Goal: Transaction & Acquisition: Obtain resource

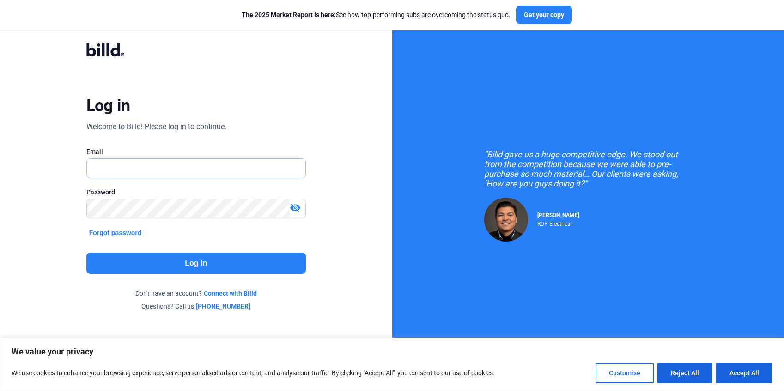
click at [148, 168] on input "text" at bounding box center [196, 168] width 219 height 19
type input "[EMAIL_ADDRESS][DOMAIN_NAME]"
click at [150, 263] on button "Log in" at bounding box center [196, 262] width 220 height 21
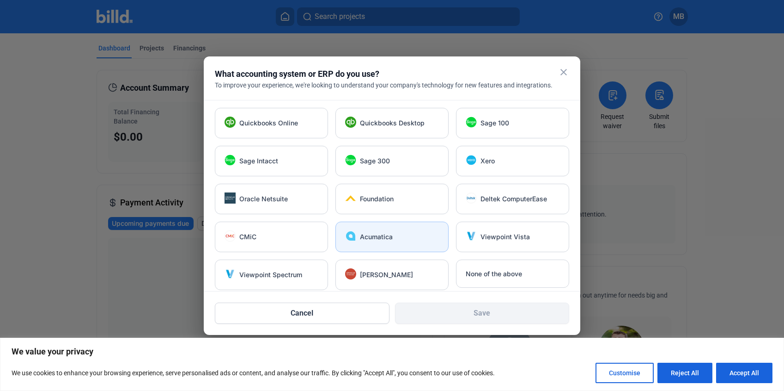
scroll to position [6, 0]
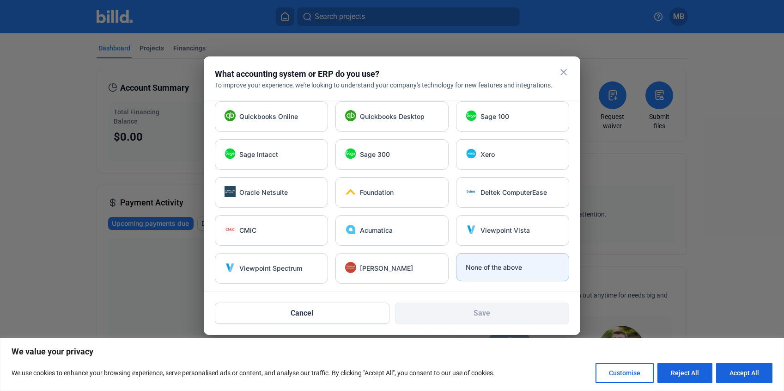
click at [499, 266] on span "None of the above" at bounding box center [494, 267] width 56 height 9
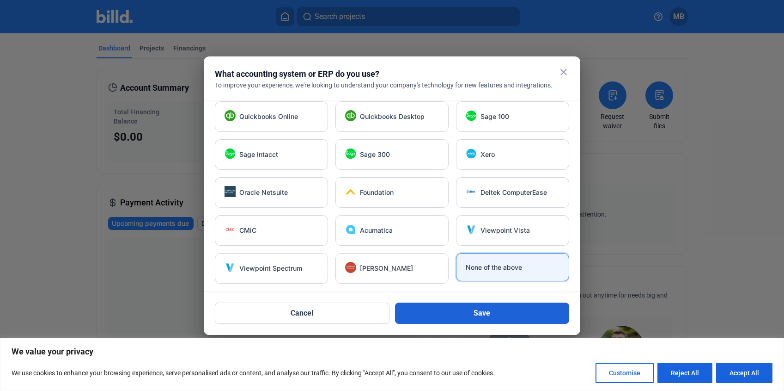
click at [471, 311] on button "Save" at bounding box center [482, 312] width 175 height 21
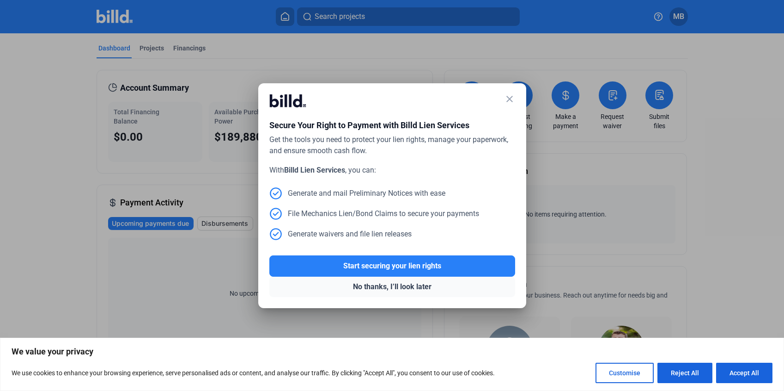
click at [366, 283] on button "No thanks, I’ll look later" at bounding box center [392, 286] width 246 height 20
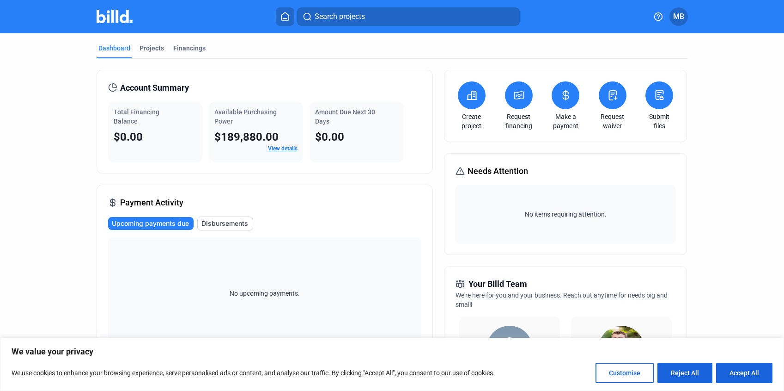
click at [467, 99] on icon at bounding box center [471, 95] width 9 height 8
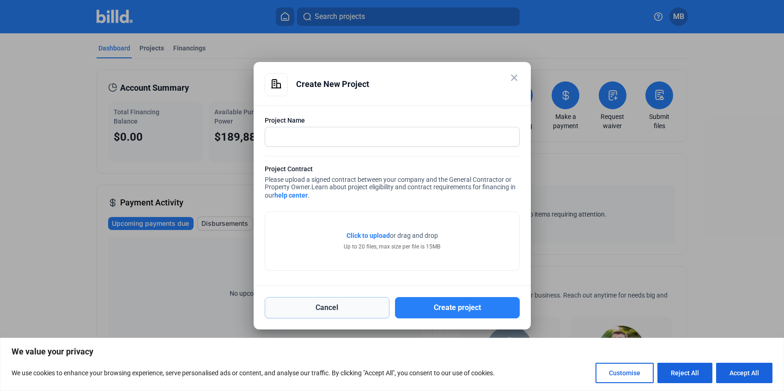
click at [333, 308] on button "Cancel" at bounding box center [327, 307] width 125 height 21
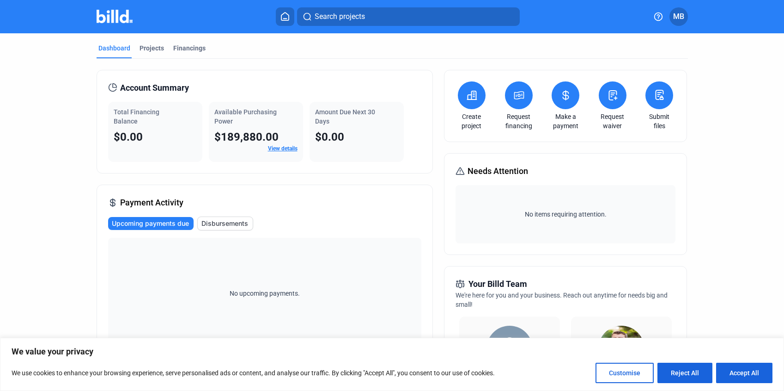
click at [519, 98] on icon at bounding box center [518, 95] width 9 height 7
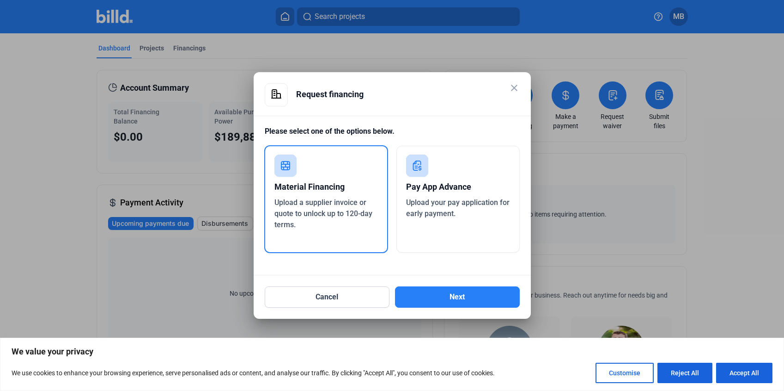
click at [440, 203] on span "Upload your pay application for early payment." at bounding box center [458, 208] width 104 height 20
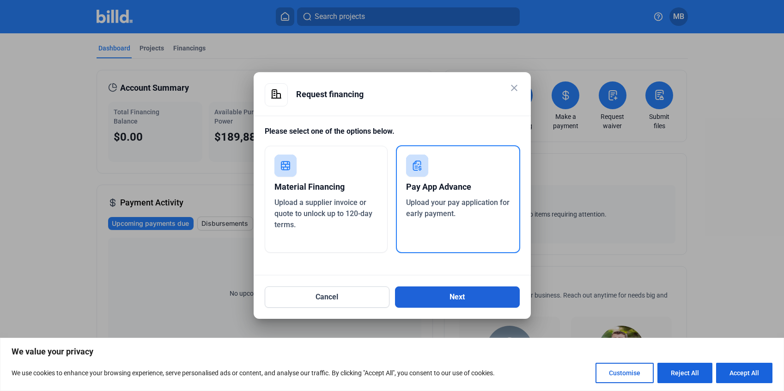
click at [444, 298] on button "Next" at bounding box center [457, 296] width 125 height 21
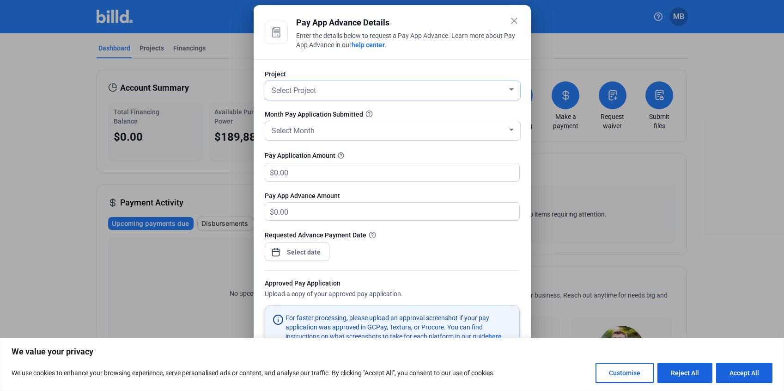
click at [352, 93] on div "Select Project" at bounding box center [389, 89] width 238 height 13
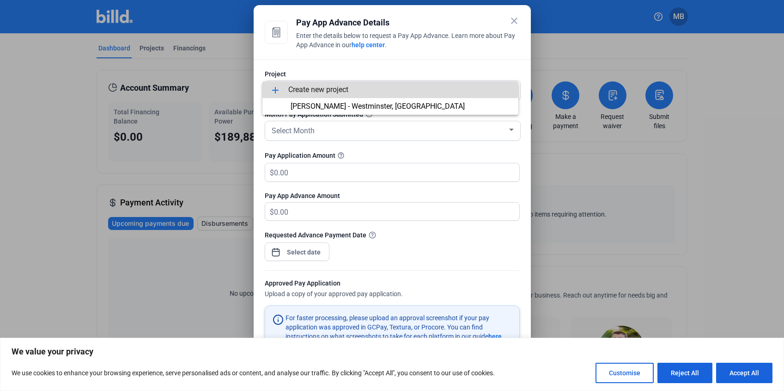
click at [354, 90] on span "add Create new project" at bounding box center [390, 89] width 241 height 17
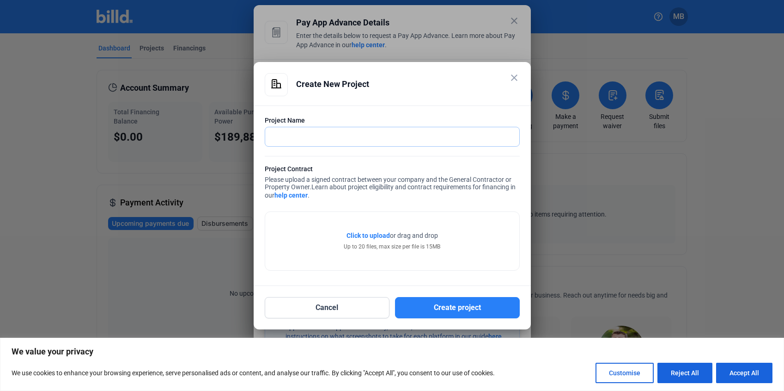
click at [332, 133] on input "text" at bounding box center [387, 136] width 244 height 19
type input "Men's Wearhouse [GEOGRAPHIC_DATA]"
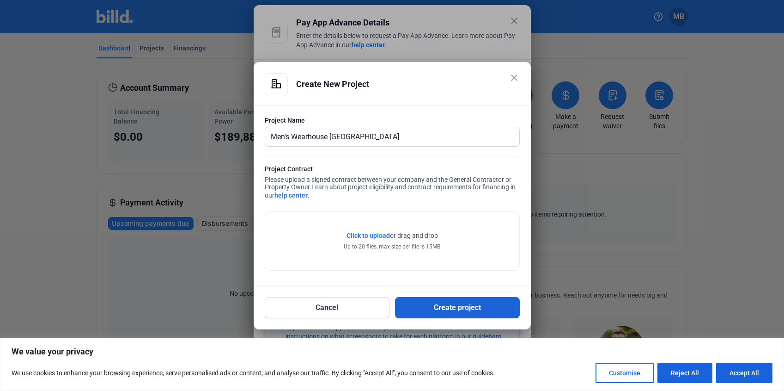
click at [457, 312] on button "Create project" at bounding box center [457, 307] width 125 height 21
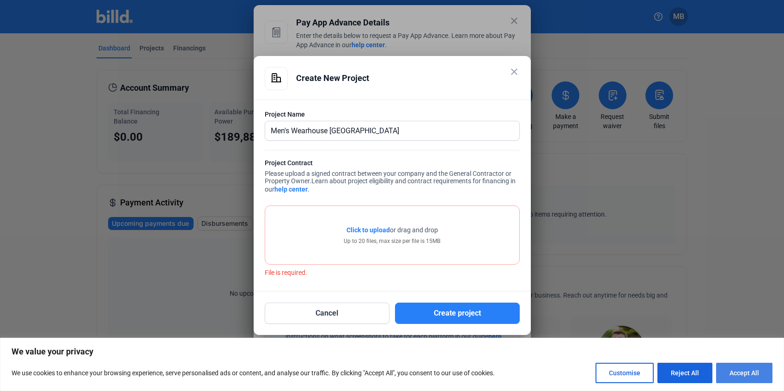
click at [729, 371] on button "Accept All" at bounding box center [744, 372] width 56 height 20
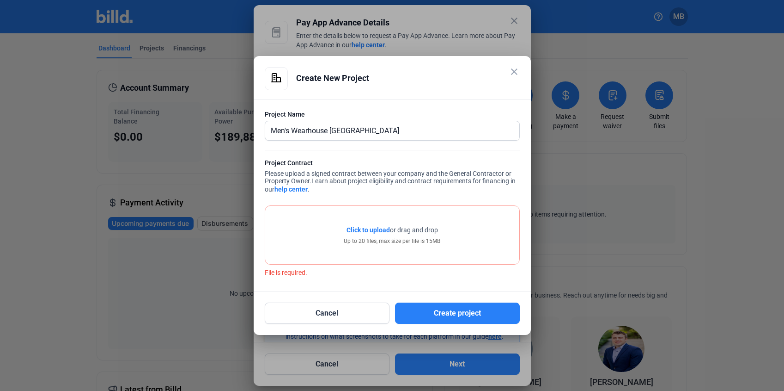
scroll to position [0, 0]
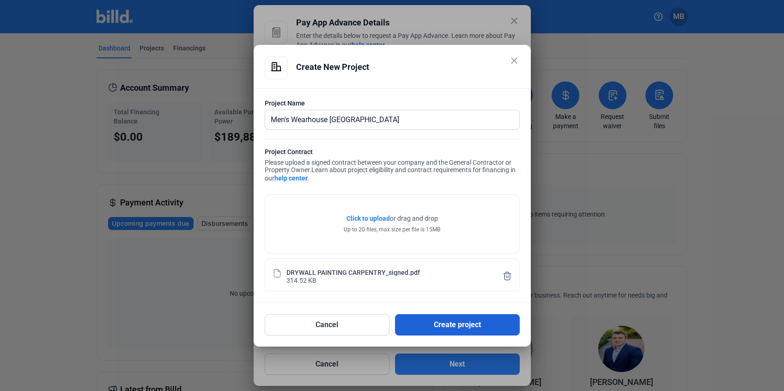
click at [437, 327] on button "Create project" at bounding box center [457, 324] width 125 height 21
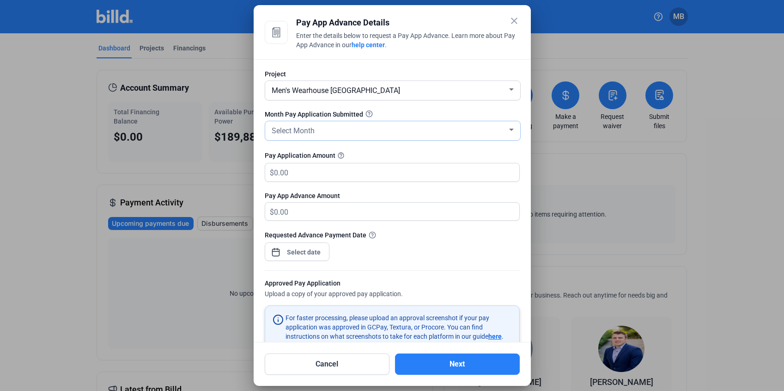
click at [385, 133] on div "Select Month" at bounding box center [389, 129] width 238 height 13
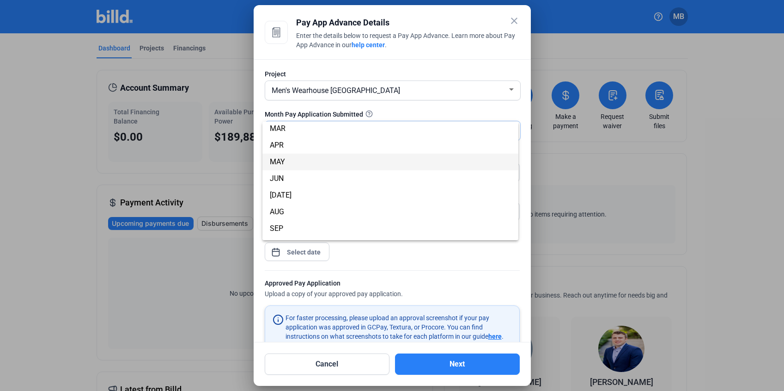
scroll to position [81, 0]
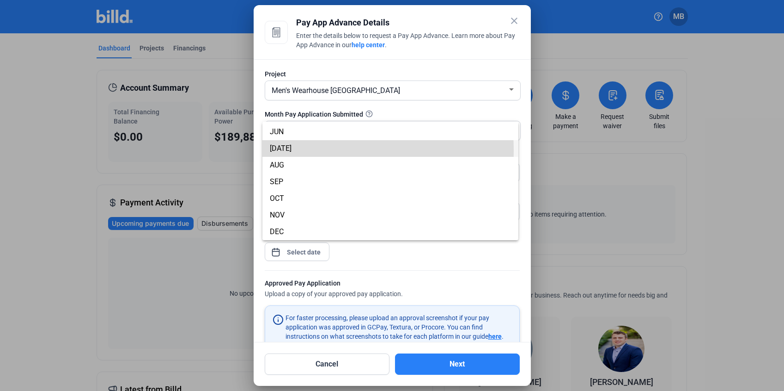
click at [286, 150] on span "[DATE]" at bounding box center [390, 148] width 241 height 17
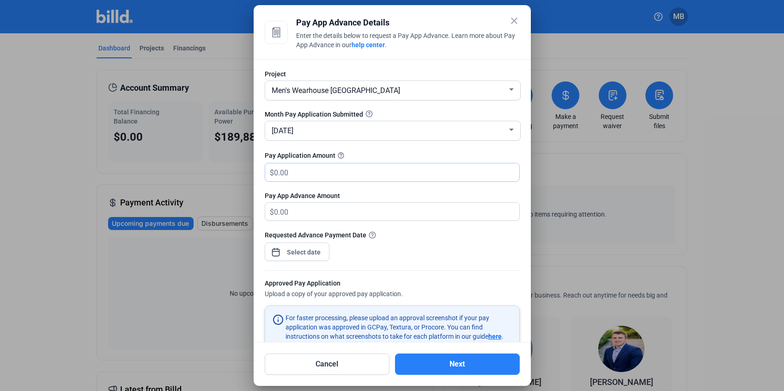
click at [305, 174] on input "text" at bounding box center [391, 172] width 235 height 18
click at [440, 255] on div "Requested Advance Payment Date" at bounding box center [392, 250] width 255 height 40
click at [345, 168] on input "text" at bounding box center [396, 172] width 245 height 18
click at [295, 170] on input "text" at bounding box center [396, 172] width 245 height 18
type input "18,000"
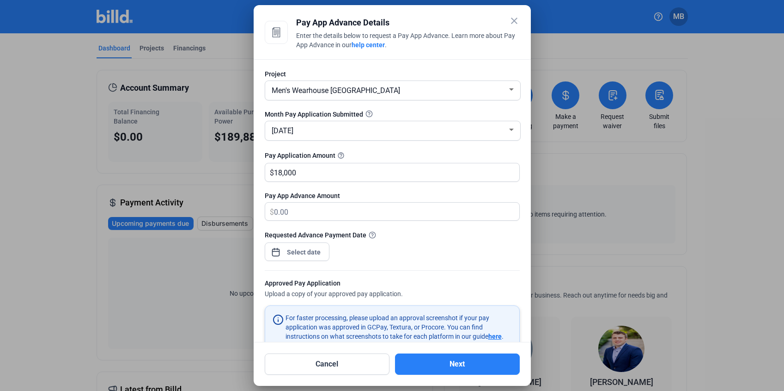
click at [295, 252] on div "close Pay App Advance Details Enter the details below to request a Pay App Adva…" at bounding box center [392, 195] width 784 height 391
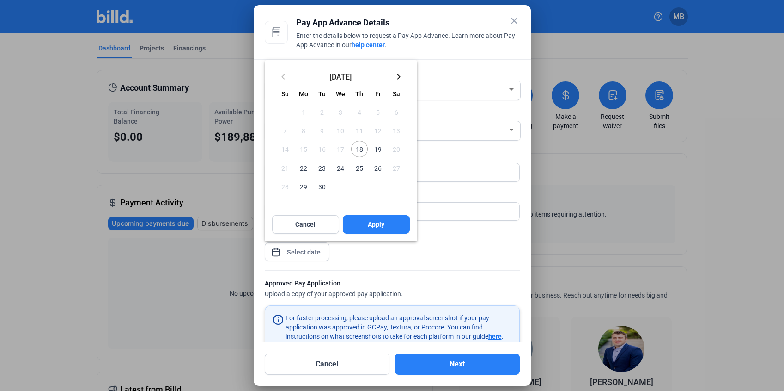
click at [364, 147] on span "18" at bounding box center [359, 149] width 17 height 17
click at [359, 226] on button "Apply" at bounding box center [376, 224] width 67 height 18
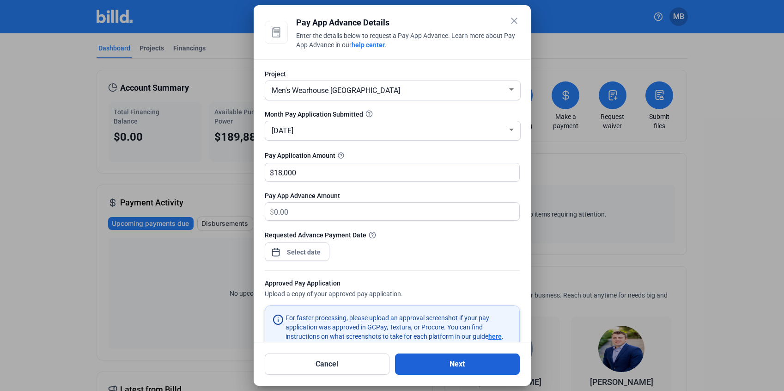
click at [451, 363] on button "Next" at bounding box center [457, 363] width 125 height 21
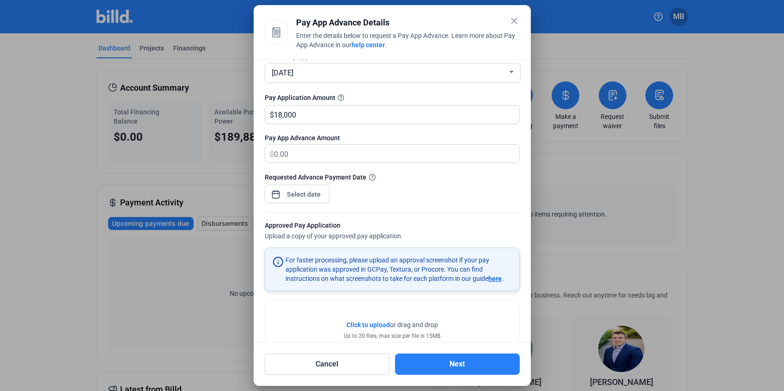
scroll to position [0, 0]
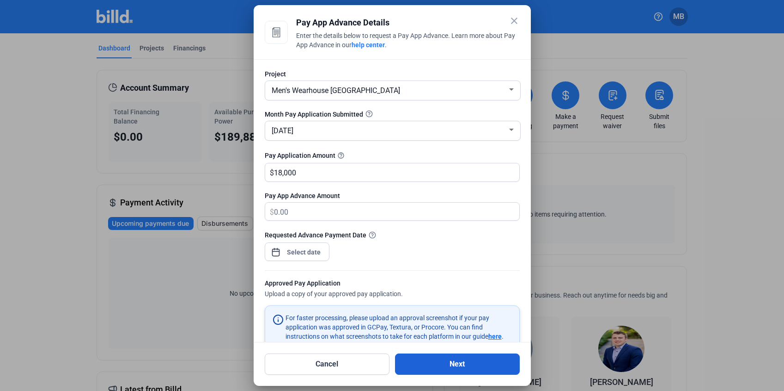
click at [457, 363] on button "Next" at bounding box center [457, 363] width 125 height 21
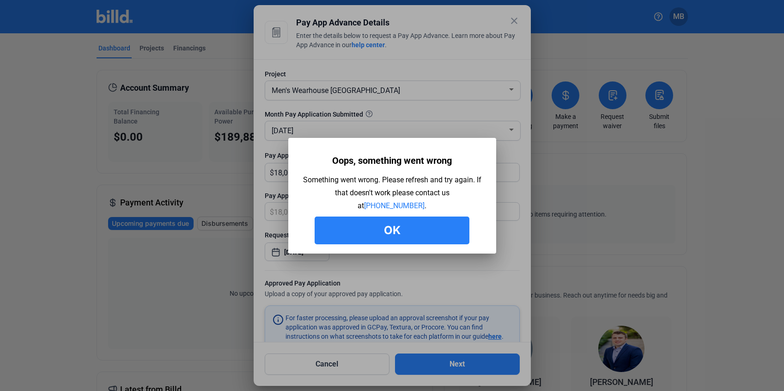
click at [389, 230] on button "Ok" at bounding box center [392, 230] width 155 height 28
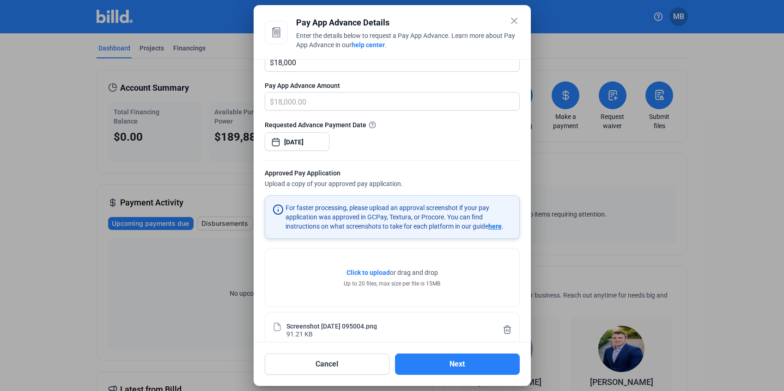
scroll to position [125, 0]
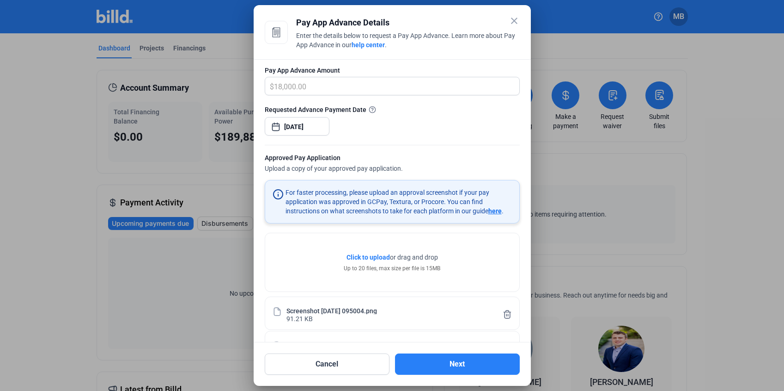
click at [373, 262] on span "Click to upload Tap to upload" at bounding box center [368, 256] width 43 height 9
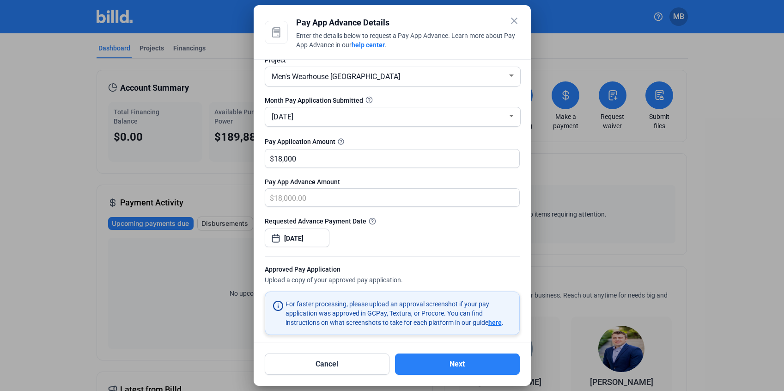
scroll to position [0, 0]
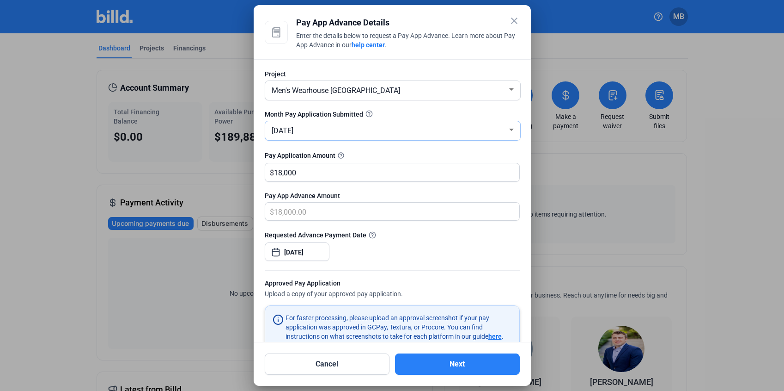
click at [509, 129] on div at bounding box center [511, 129] width 5 height 2
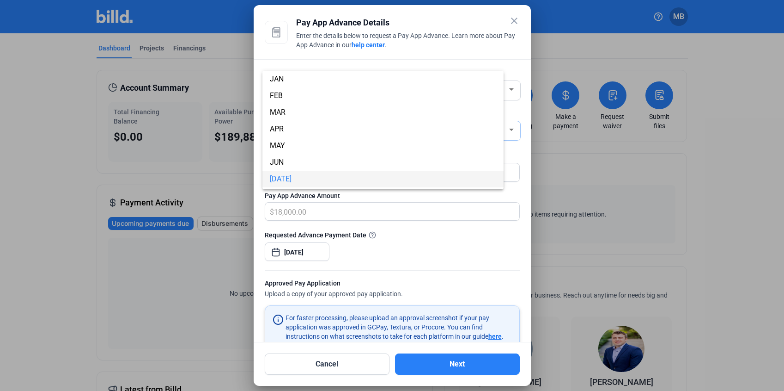
scroll to position [49, 0]
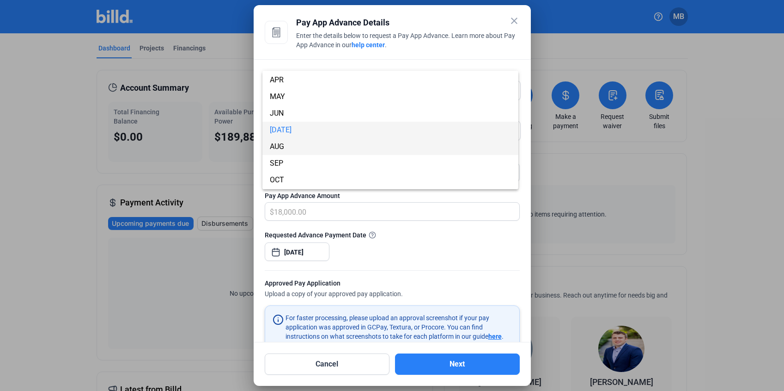
click at [293, 141] on span "AUG" at bounding box center [390, 146] width 241 height 17
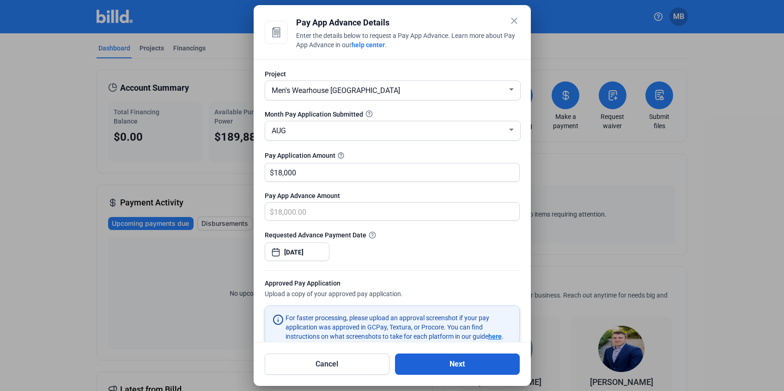
click at [459, 353] on div "Cancel Next" at bounding box center [392, 358] width 255 height 32
click at [454, 358] on button "Next" at bounding box center [457, 363] width 125 height 21
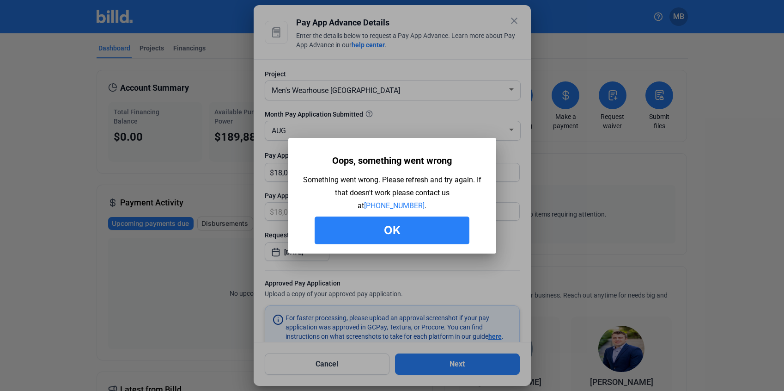
click at [400, 231] on button "Ok" at bounding box center [392, 230] width 155 height 28
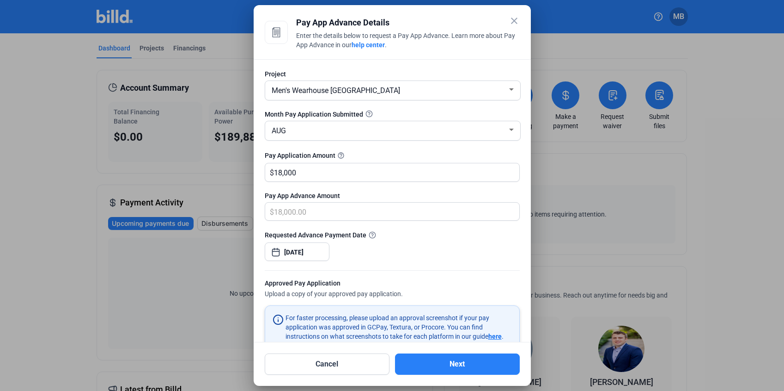
click at [416, 251] on div "Requested Advance Payment Date [DATE]" at bounding box center [392, 250] width 255 height 40
click at [419, 365] on button "Next" at bounding box center [457, 363] width 125 height 21
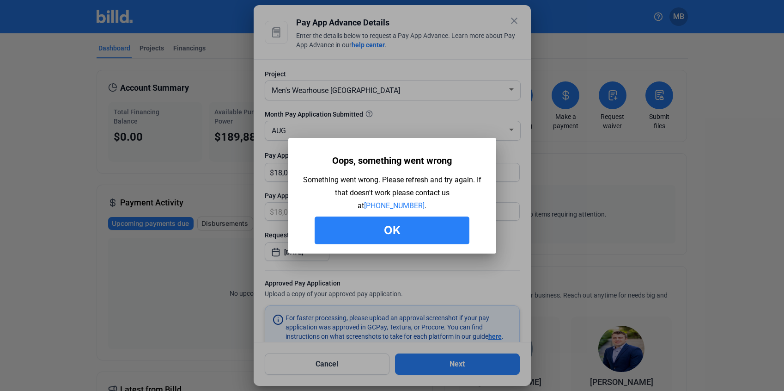
click at [389, 229] on button "Ok" at bounding box center [392, 230] width 155 height 28
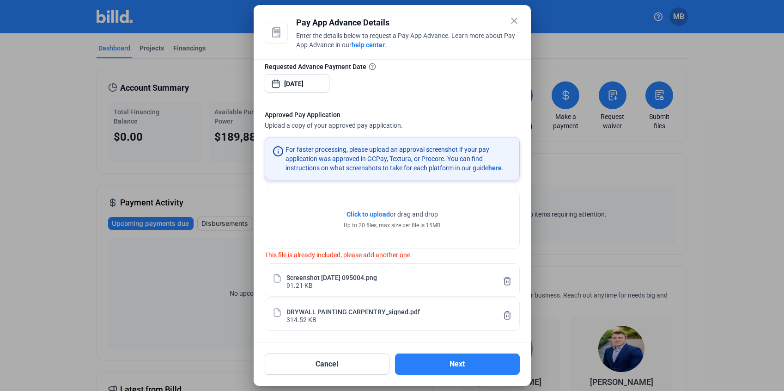
scroll to position [170, 0]
click at [476, 219] on div "Click to upload Tap to upload or drag and drop Up to 20 files, max size per fil…" at bounding box center [392, 219] width 254 height 58
click at [455, 362] on button "Next" at bounding box center [457, 363] width 125 height 21
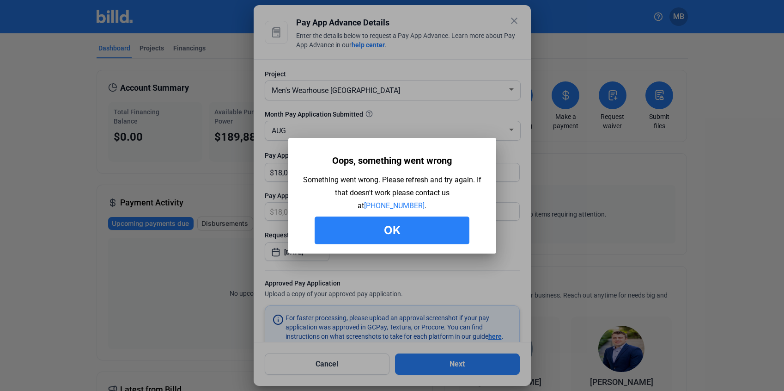
click at [404, 229] on button "Ok" at bounding box center [392, 230] width 155 height 28
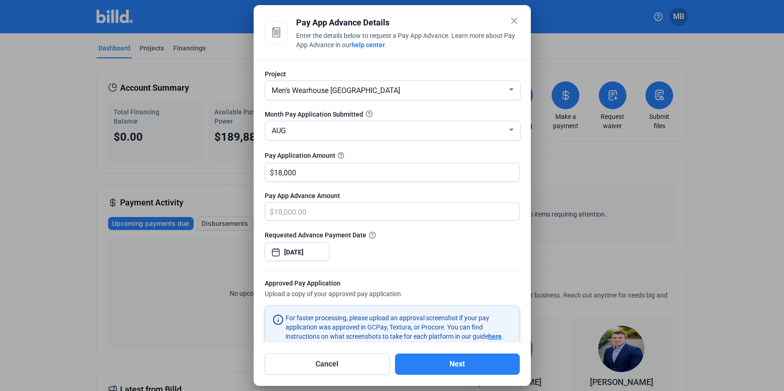
click at [463, 255] on div "Requested Advance Payment Date [DATE]" at bounding box center [392, 250] width 255 height 40
click at [358, 366] on button "Cancel" at bounding box center [327, 363] width 125 height 21
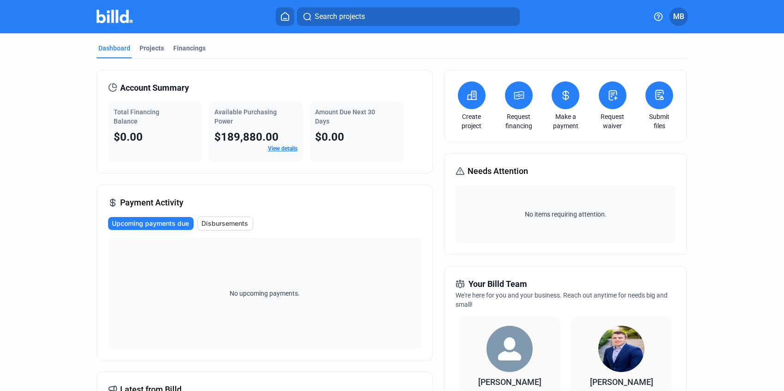
click at [671, 15] on button "MB" at bounding box center [679, 16] width 18 height 18
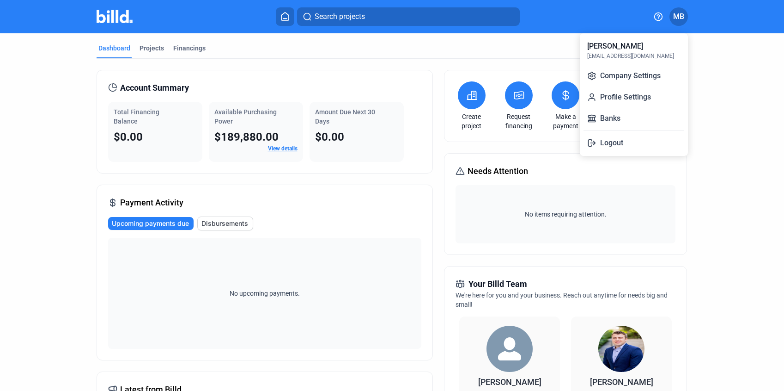
click at [614, 141] on button "Logout" at bounding box center [634, 143] width 101 height 18
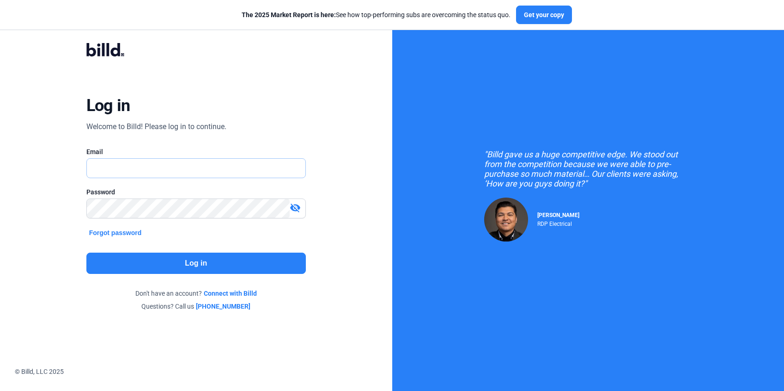
type input "[EMAIL_ADDRESS][DOMAIN_NAME]"
click at [175, 261] on button "Log in" at bounding box center [196, 262] width 220 height 21
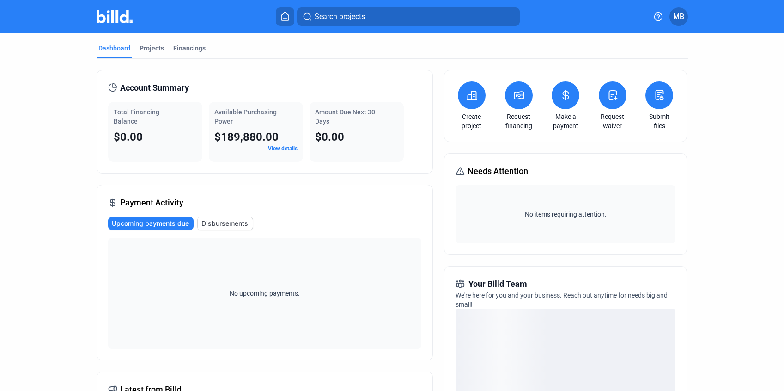
click at [275, 148] on link "View details" at bounding box center [283, 148] width 30 height 6
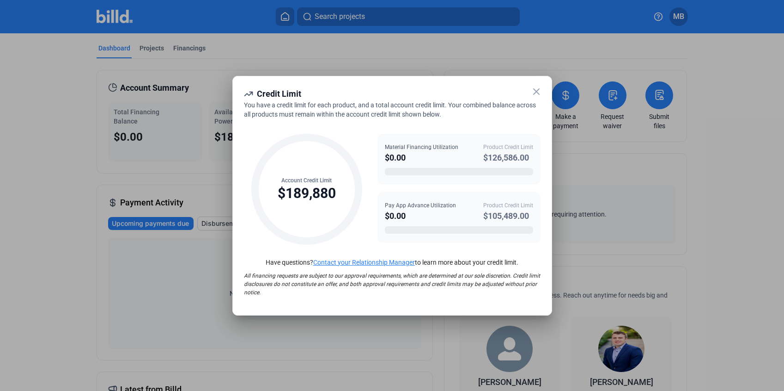
click at [533, 91] on icon at bounding box center [536, 91] width 11 height 11
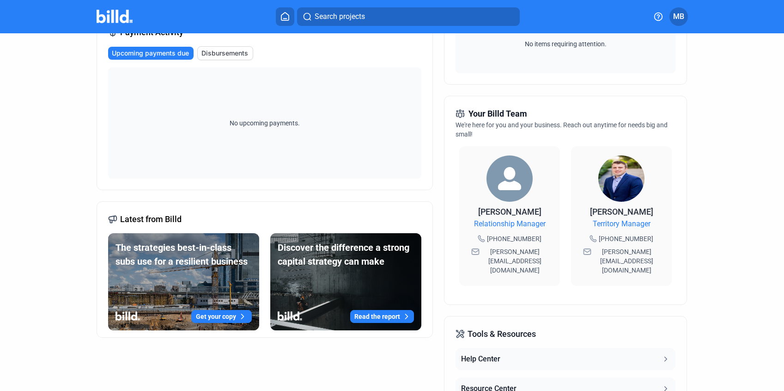
scroll to position [169, 0]
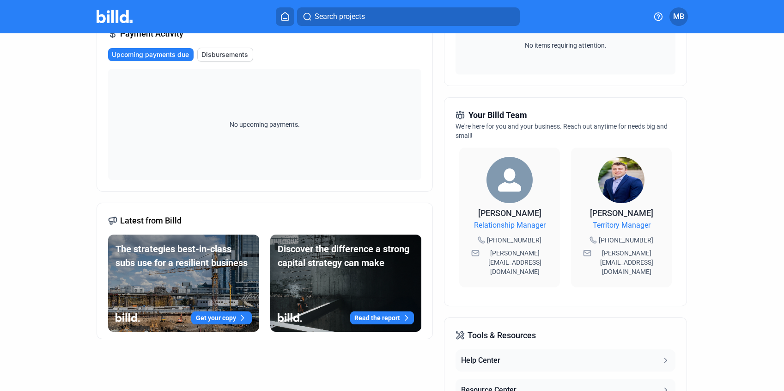
click at [724, 108] on dashboard "Dashboard Projects Financings Account Summary Total Financing Balance $0.00 Ava…" at bounding box center [392, 183] width 706 height 637
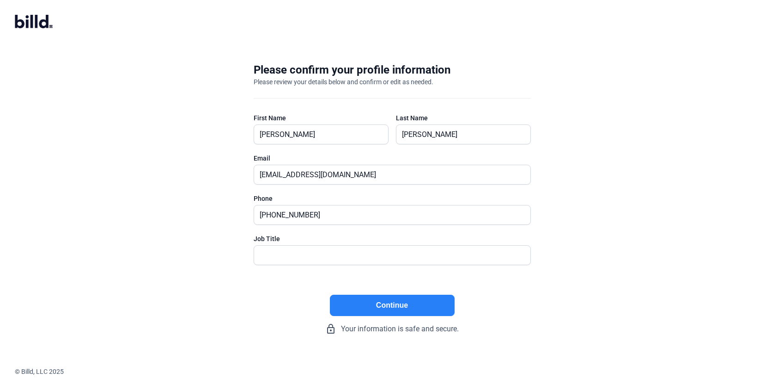
click at [361, 304] on button "Continue" at bounding box center [392, 304] width 125 height 21
click at [314, 251] on input "text" at bounding box center [392, 254] width 276 height 19
type input "Managing Partner"
click at [373, 300] on button "Continue" at bounding box center [392, 304] width 125 height 21
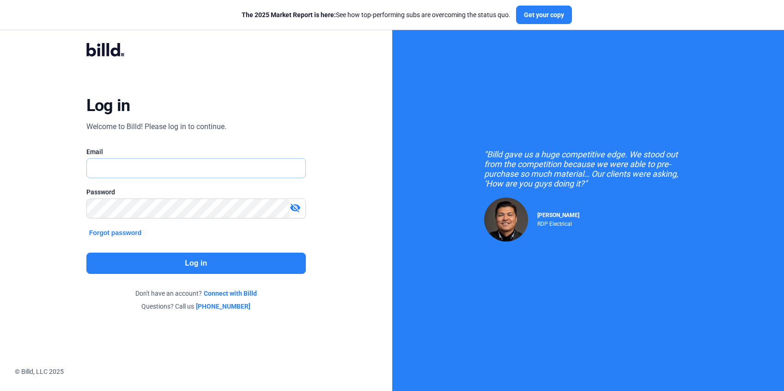
type input "[EMAIL_ADDRESS][DOMAIN_NAME]"
click at [206, 260] on button "Log in" at bounding box center [196, 262] width 220 height 21
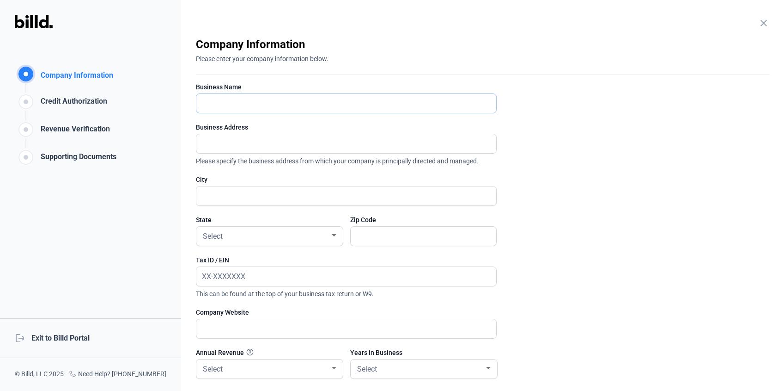
click at [239, 101] on input "text" at bounding box center [341, 103] width 290 height 19
click at [560, 115] on enrollment-step "close Company Information Please enter your company information below. Business…" at bounding box center [483, 246] width 574 height 418
click at [244, 104] on input "text" at bounding box center [346, 103] width 300 height 19
click at [222, 101] on input "text" at bounding box center [346, 103] width 300 height 19
click at [221, 101] on input "text" at bounding box center [346, 103] width 300 height 19
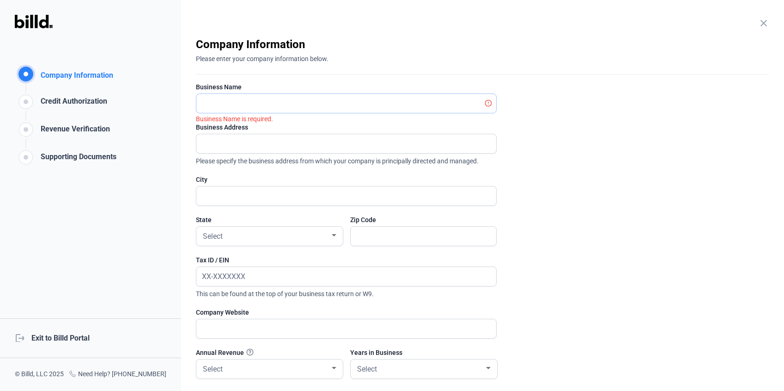
click at [266, 104] on input "text" at bounding box center [341, 103] width 290 height 19
click at [557, 155] on enrollment-step "close Company Information Please enter your company information below. Business…" at bounding box center [483, 246] width 574 height 418
click at [258, 102] on input "text" at bounding box center [341, 103] width 290 height 19
click at [228, 102] on input "text" at bounding box center [346, 103] width 300 height 19
click at [520, 125] on enrollment-step "close Company Information Please enter your company information below. Business…" at bounding box center [483, 246] width 574 height 418
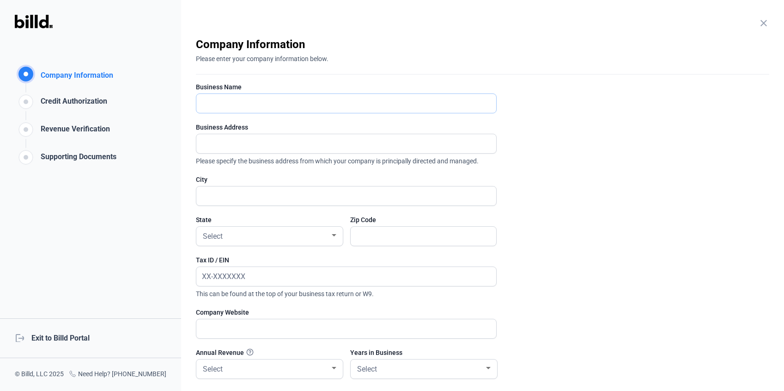
click at [237, 103] on input "text" at bounding box center [346, 103] width 300 height 19
click at [574, 165] on enrollment-step "close Company Information Please enter your company information below. Business…" at bounding box center [483, 246] width 574 height 418
click at [241, 147] on input "text" at bounding box center [346, 143] width 300 height 19
click at [538, 186] on enrollment-step "close Company Information Please enter your company information below. Business…" at bounding box center [483, 246] width 574 height 418
click at [559, 139] on enrollment-step "close Company Information Please enter your company information below. Business…" at bounding box center [483, 246] width 574 height 418
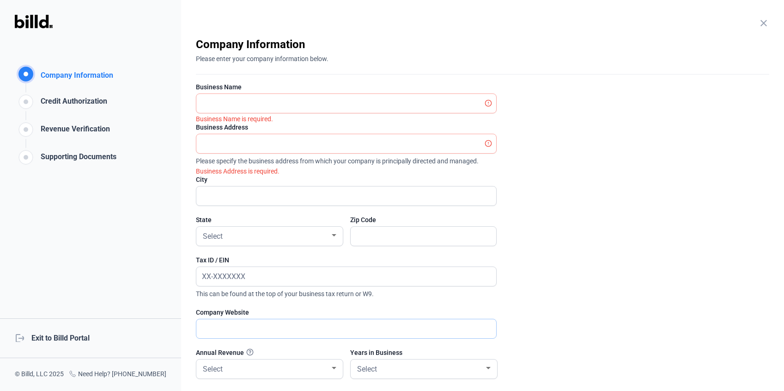
click at [224, 330] on input "text" at bounding box center [346, 328] width 300 height 19
paste input "https://coloradotruenorth.com/"
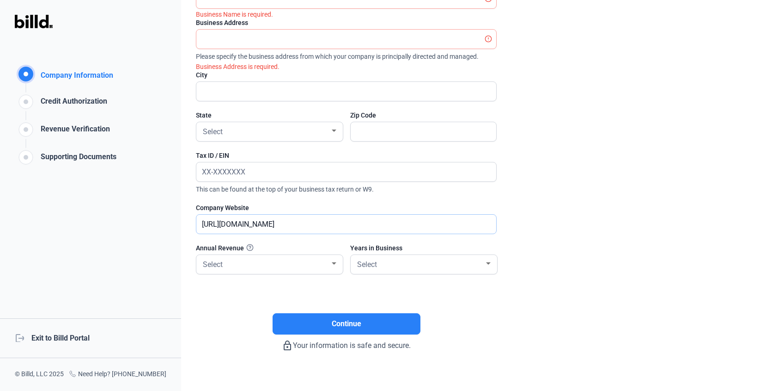
scroll to position [116, 0]
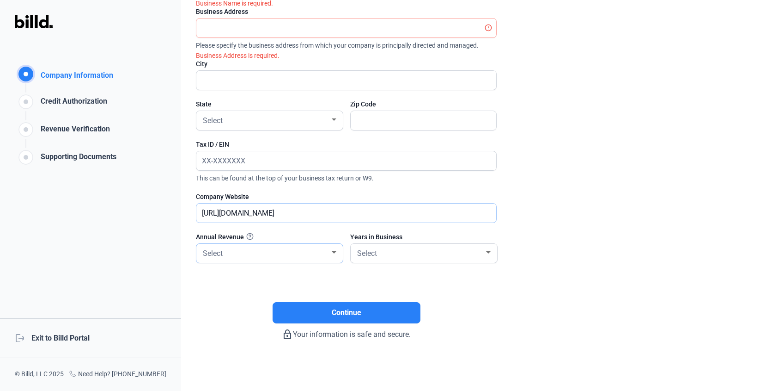
type input "https://coloradotruenorth.com/"
click at [334, 252] on div at bounding box center [334, 252] width 5 height 2
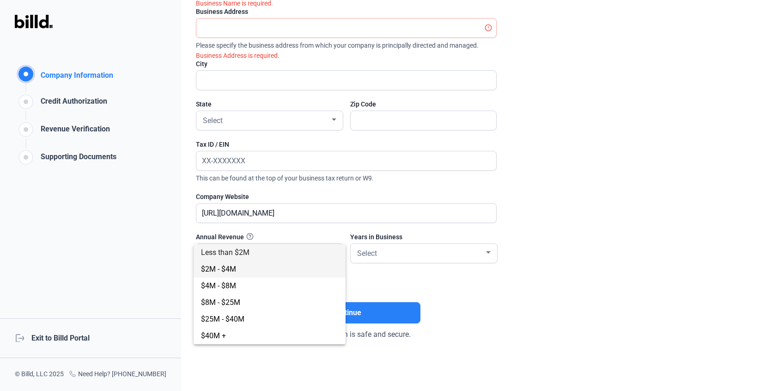
click at [221, 268] on span "$2M - $4M" at bounding box center [218, 268] width 35 height 9
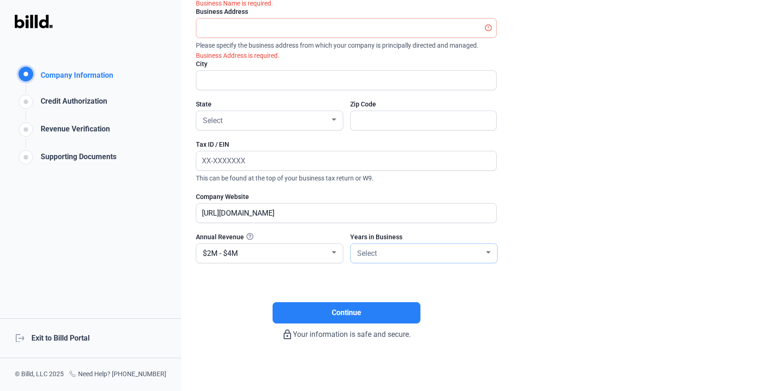
click at [387, 253] on div "Select" at bounding box center [419, 252] width 129 height 13
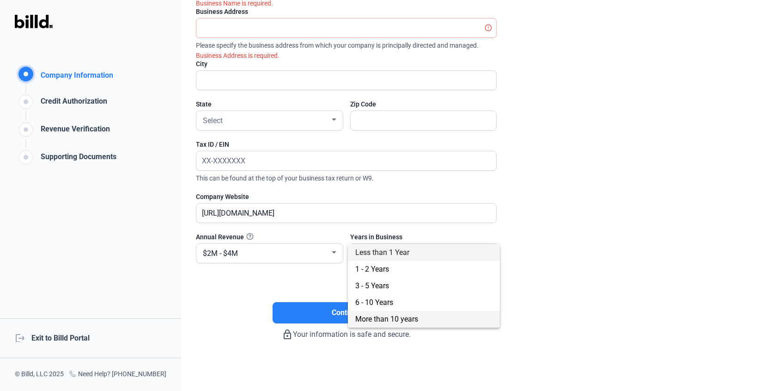
click at [406, 318] on span "More than 10 years" at bounding box center [386, 318] width 63 height 9
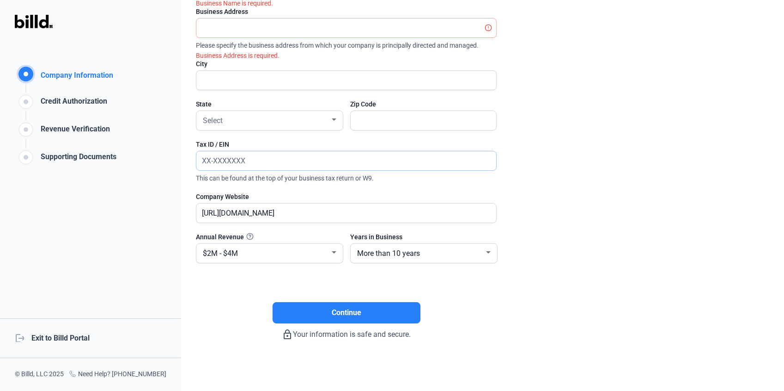
click at [256, 160] on input "text" at bounding box center [346, 160] width 300 height 19
click at [373, 251] on span "More than 10 years" at bounding box center [388, 253] width 63 height 9
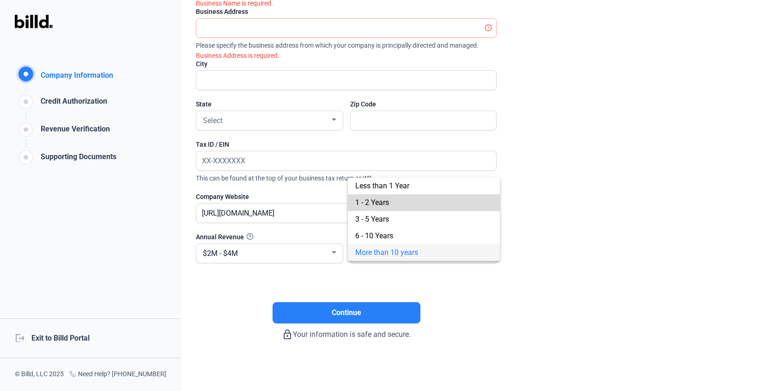
click at [371, 199] on span "1 - 2 Years" at bounding box center [372, 202] width 34 height 9
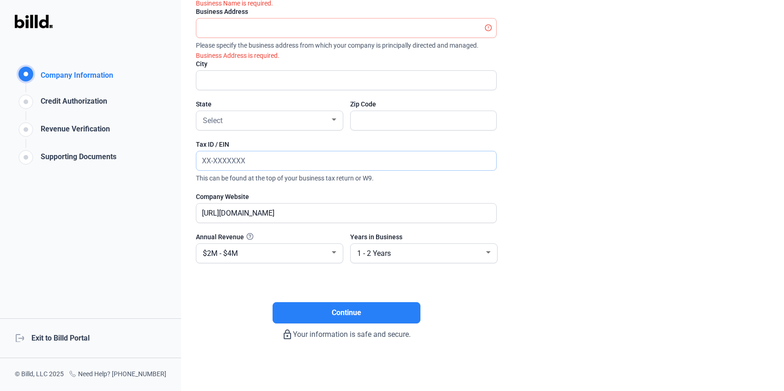
click at [267, 159] on input "text" at bounding box center [341, 160] width 290 height 19
type input "2_-_______"
click at [266, 159] on input "text" at bounding box center [346, 160] width 300 height 19
click at [261, 118] on div "Select" at bounding box center [265, 119] width 129 height 13
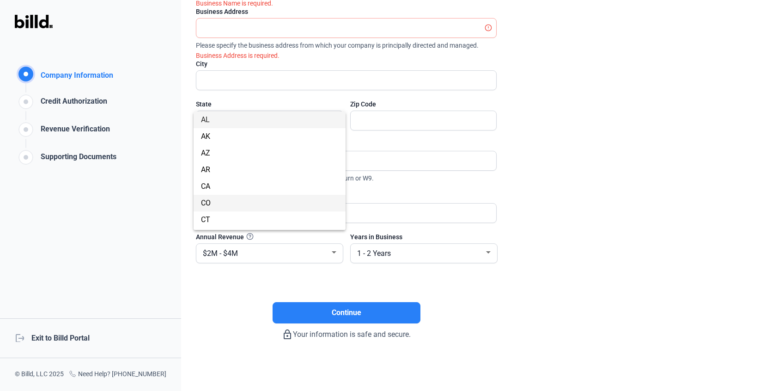
click at [208, 204] on span "CO" at bounding box center [206, 202] width 10 height 9
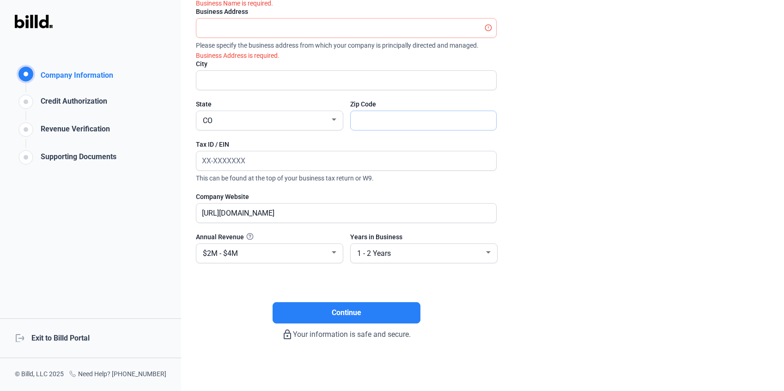
click at [393, 117] on input "text" at bounding box center [419, 120] width 136 height 19
type input "80916"
type input "M Beaty Design"
type input "5745 Industrial Place Unit F"
type input "Colorado Springs"
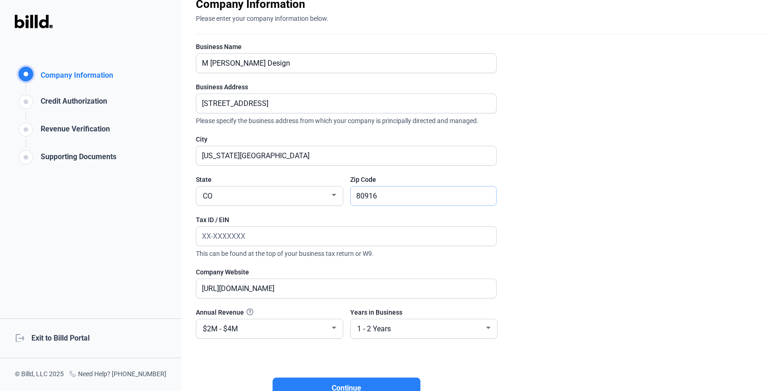
scroll to position [0, 0]
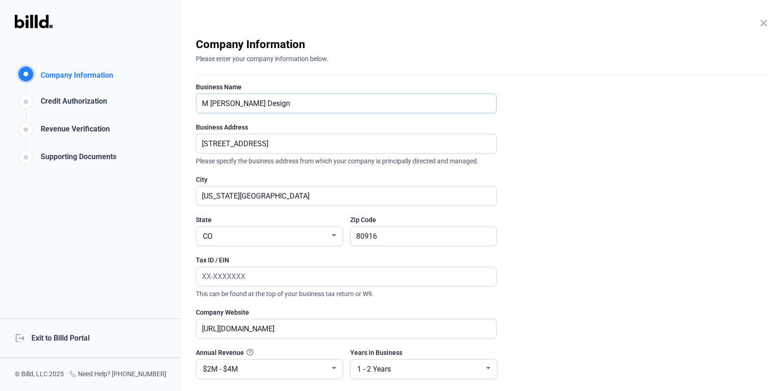
drag, startPoint x: 285, startPoint y: 106, endPoint x: 171, endPoint y: 106, distance: 113.7
click at [171, 106] on div "Company Information Company Information Credit Authorization Revenue Verificati…" at bounding box center [392, 195] width 784 height 391
click at [325, 102] on input "text" at bounding box center [346, 103] width 300 height 19
click at [206, 104] on input "orion Pax, llc" at bounding box center [346, 103] width 300 height 19
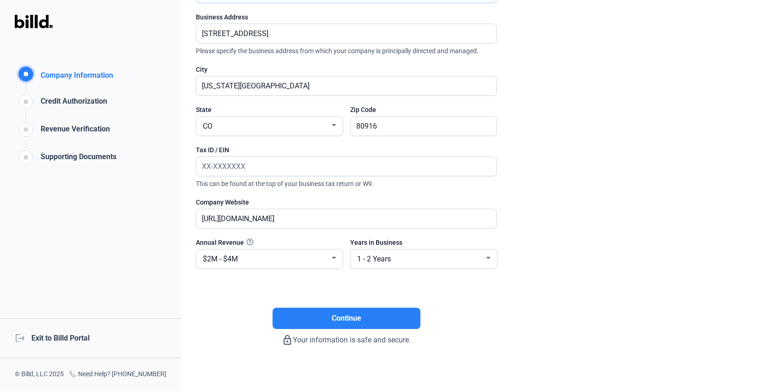
scroll to position [116, 0]
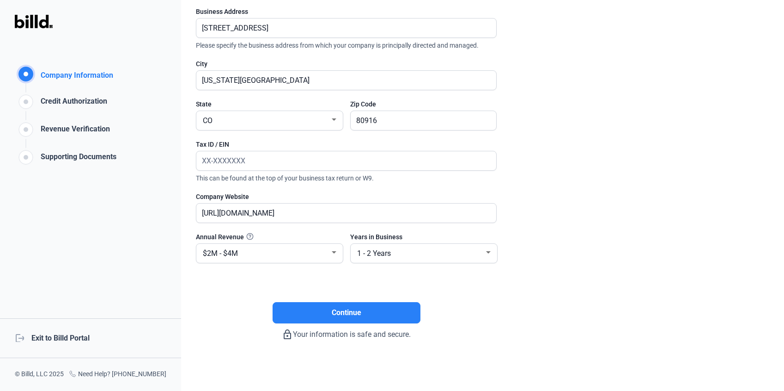
type input "Orion Pax, llc"
click at [258, 161] on input "text" at bounding box center [341, 160] width 290 height 19
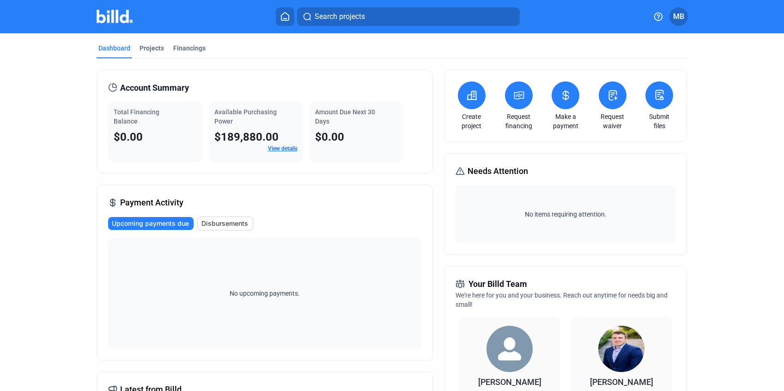
click at [507, 96] on button at bounding box center [519, 95] width 28 height 28
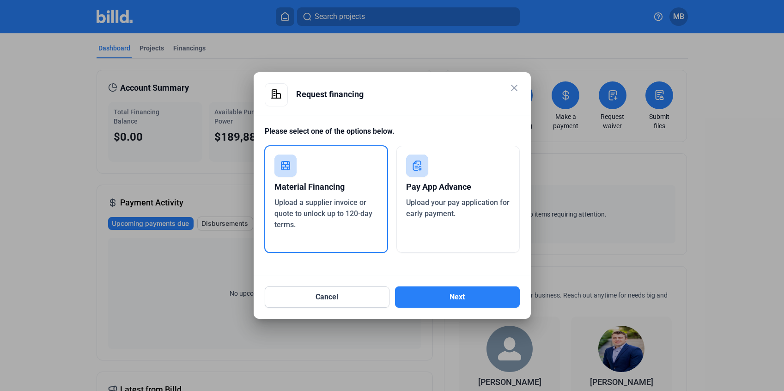
click at [512, 88] on mat-icon "close" at bounding box center [514, 87] width 11 height 11
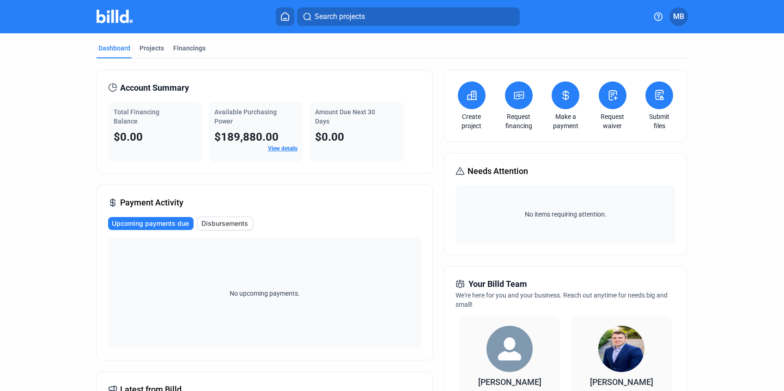
click at [660, 98] on icon at bounding box center [661, 98] width 3 height 4
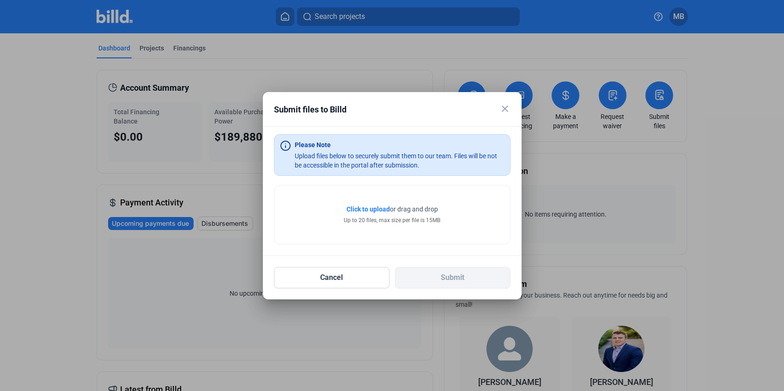
click at [503, 109] on mat-icon "close" at bounding box center [505, 108] width 11 height 11
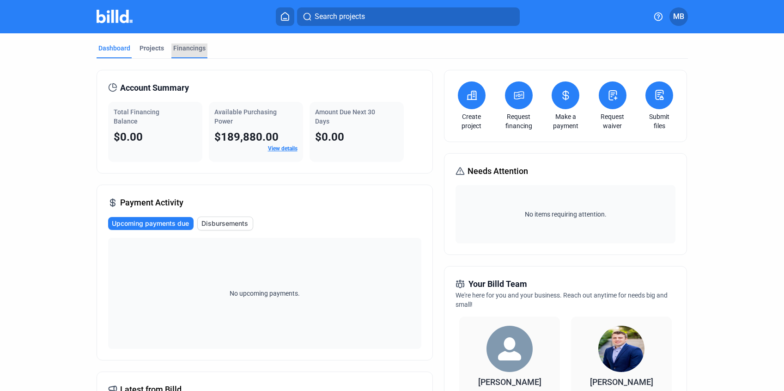
click at [174, 48] on div "Financings" at bounding box center [189, 47] width 32 height 9
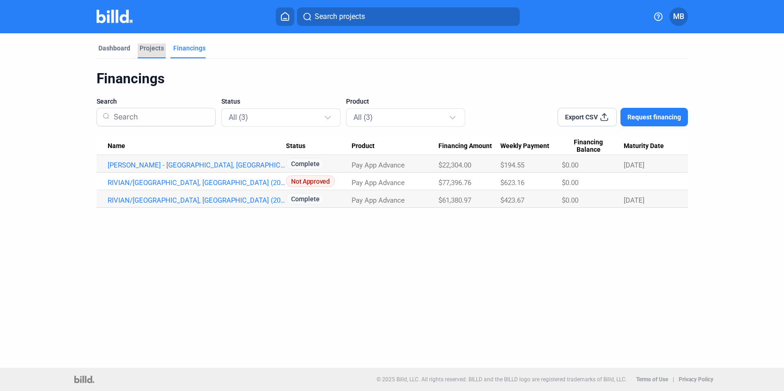
click at [150, 47] on div "Projects" at bounding box center [152, 47] width 24 height 9
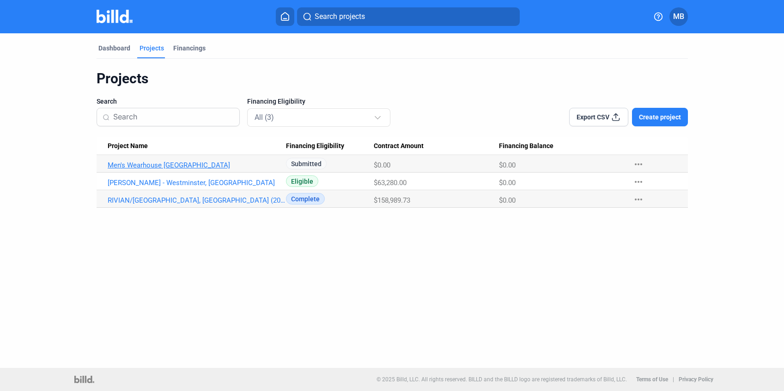
click at [181, 166] on link "Men's Wearhouse [GEOGRAPHIC_DATA]" at bounding box center [197, 165] width 179 height 8
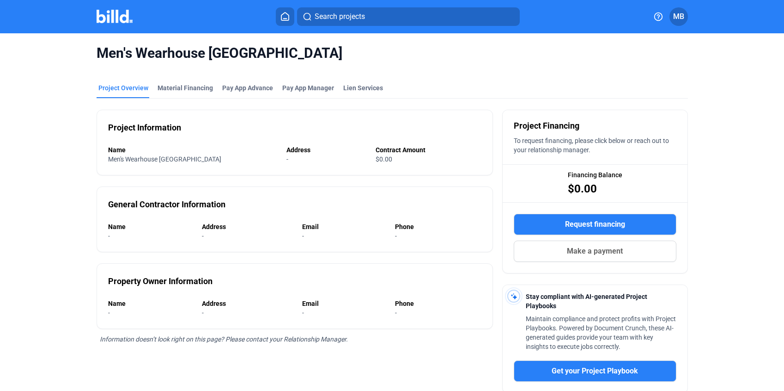
click at [35, 152] on div "Men's Wearhouse Westminster Project Overview Material Financing Pay App Advance…" at bounding box center [392, 270] width 784 height 475
